Goal: Book appointment/travel/reservation

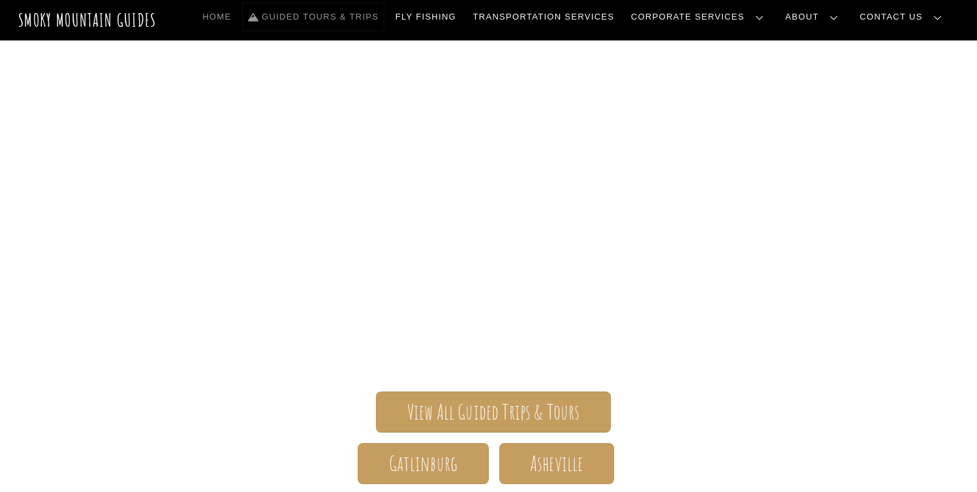
click at [347, 20] on link "Guided Tours & Trips" at bounding box center [313, 16] width 141 height 27
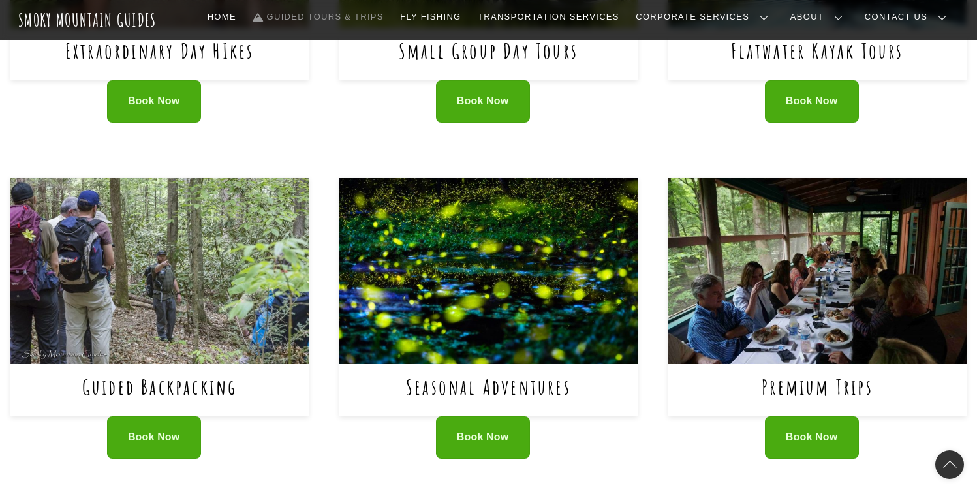
scroll to position [721, 0]
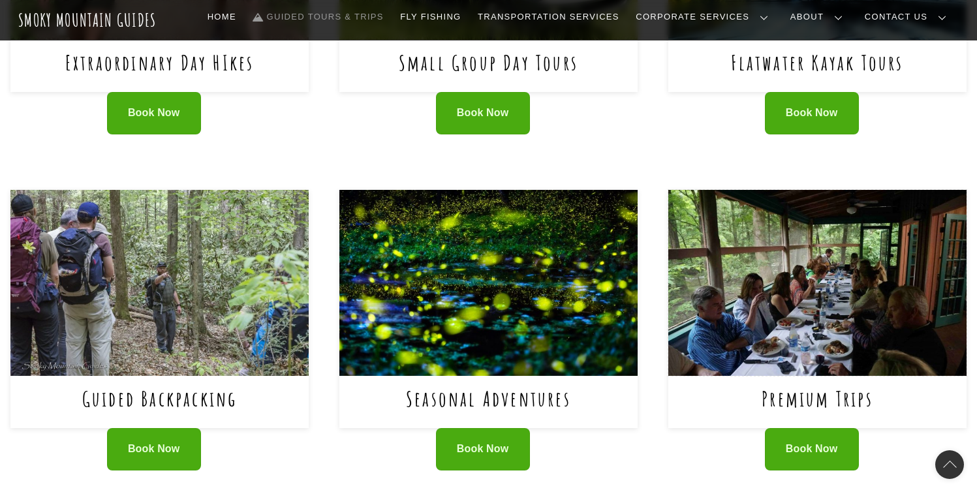
click at [780, 315] on img at bounding box center [817, 283] width 298 height 187
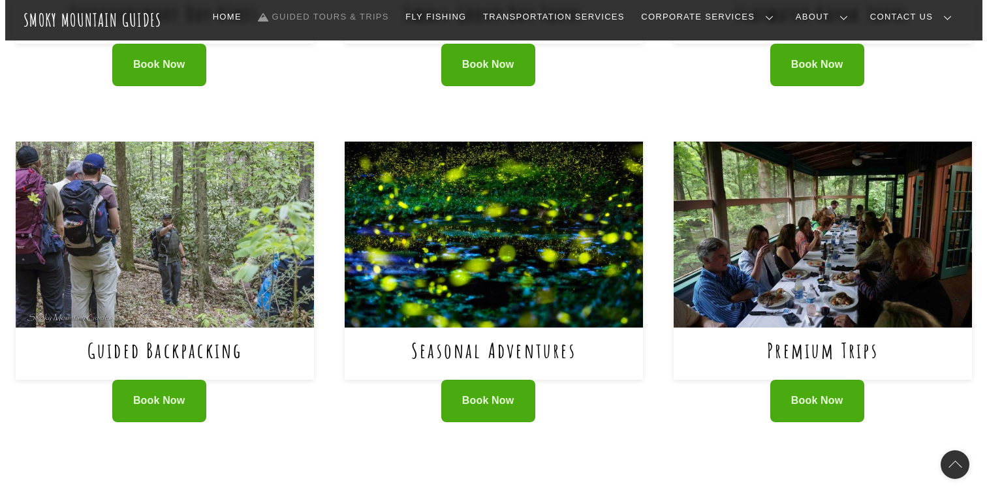
scroll to position [750, 0]
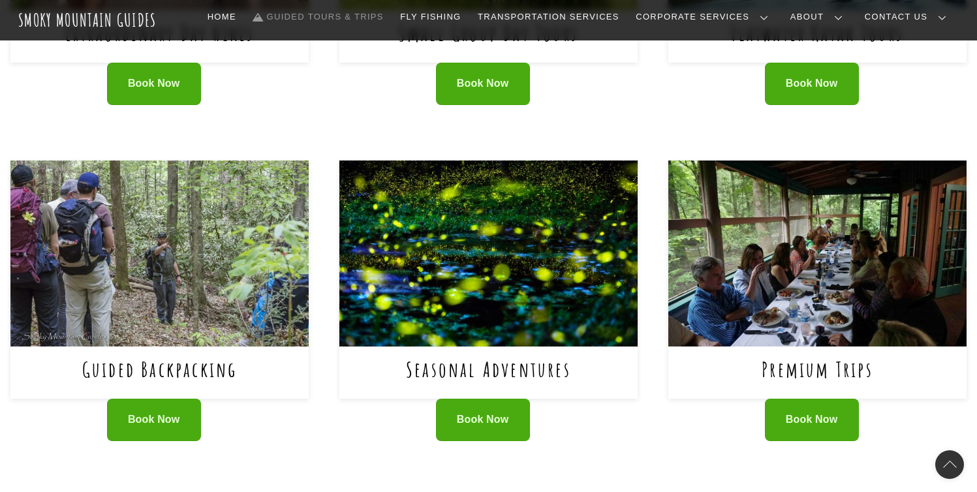
click at [516, 273] on img at bounding box center [488, 254] width 298 height 187
